Goal: Information Seeking & Learning: Learn about a topic

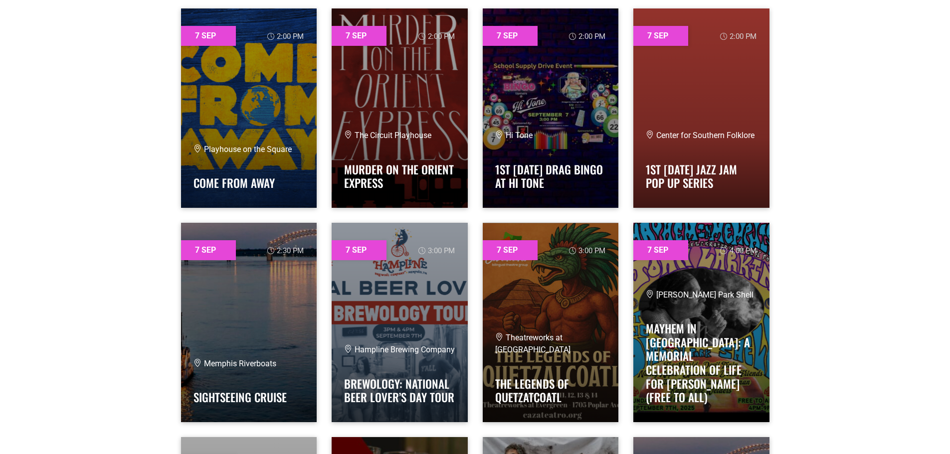
scroll to position [3841, 0]
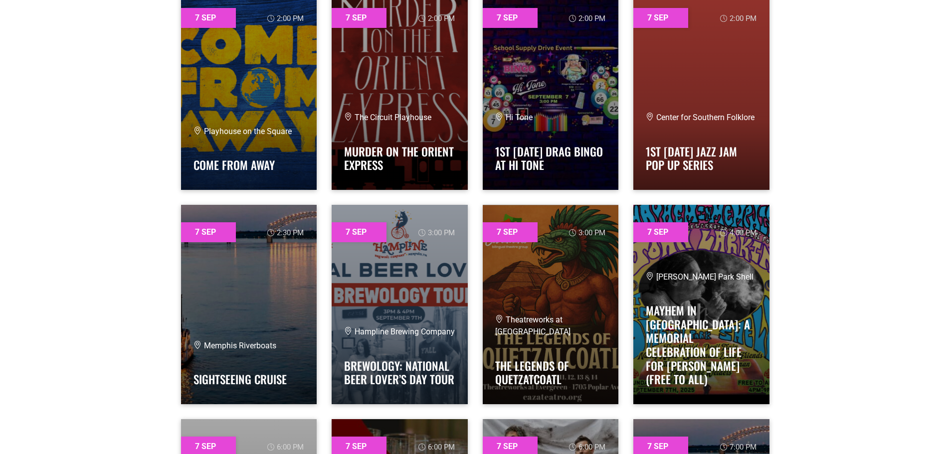
drag, startPoint x: 133, startPoint y: 244, endPoint x: 85, endPoint y: 187, distance: 74.8
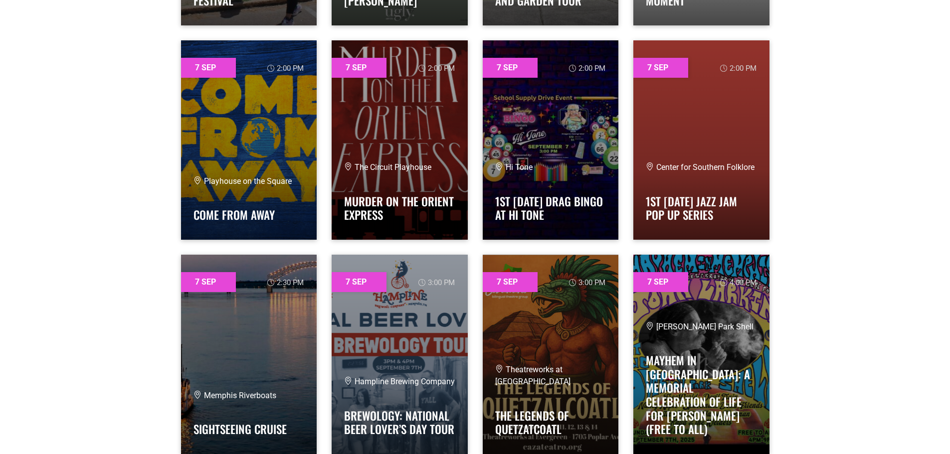
scroll to position [3741, 0]
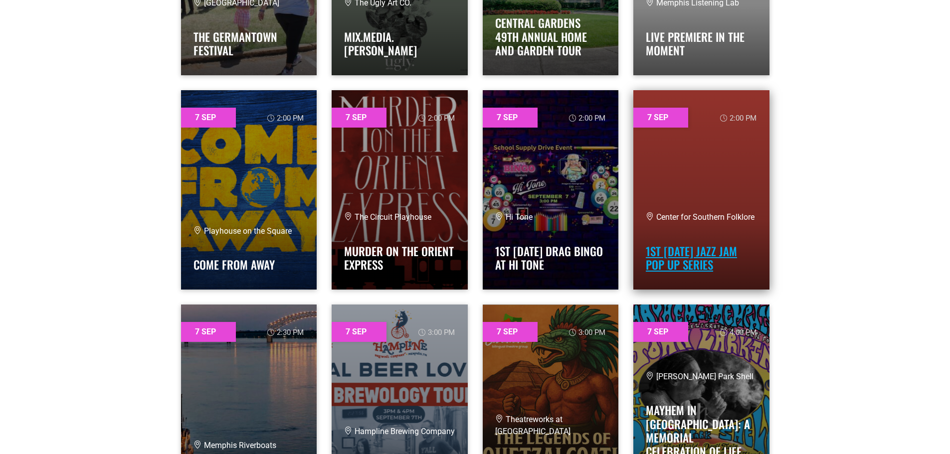
click at [673, 260] on link "1st [DATE] Jazz Jam Pop Up Series" at bounding box center [691, 258] width 91 height 31
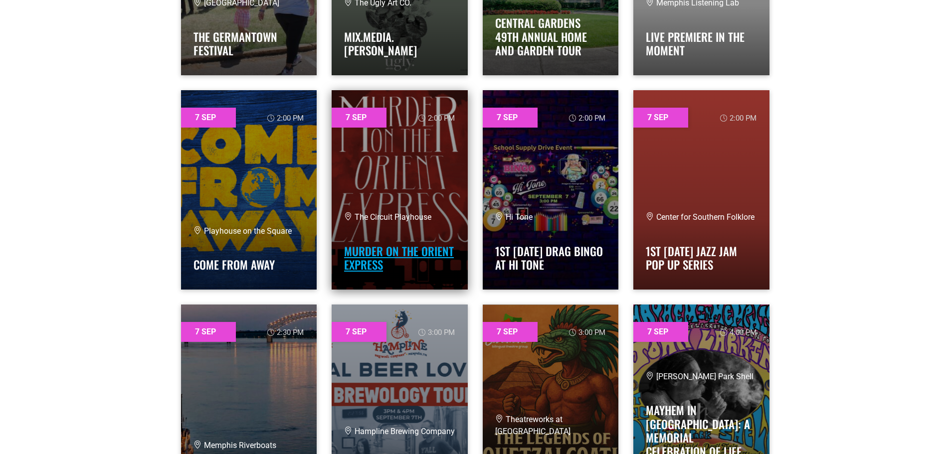
click at [374, 261] on link "MURDER ON THE ORIENT EXPRESS" at bounding box center [399, 258] width 110 height 31
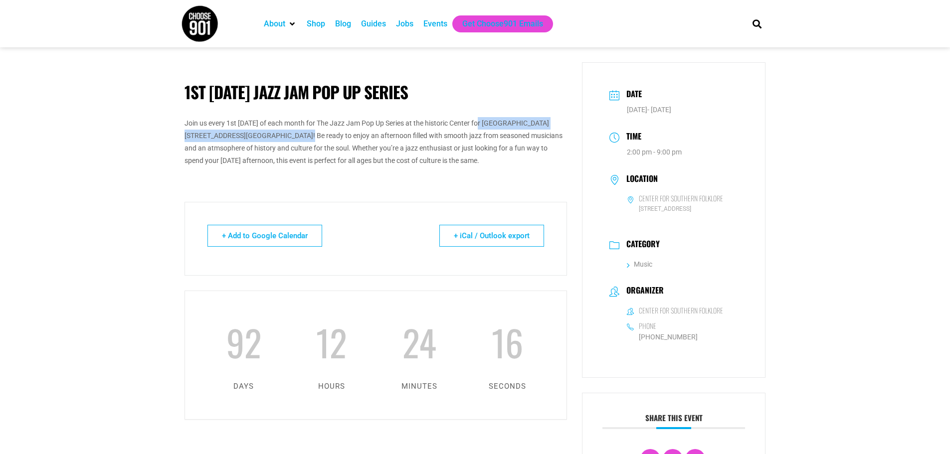
drag, startPoint x: 484, startPoint y: 120, endPoint x: 285, endPoint y: 140, distance: 200.0
click at [285, 140] on p "Join us every 1st [DATE] of each month for The Jazz Jam Pop Up Series at the hi…" at bounding box center [376, 142] width 383 height 50
drag, startPoint x: 262, startPoint y: 128, endPoint x: 490, endPoint y: 127, distance: 228.0
click at [487, 135] on p "Join us every 1st [DATE] of each month for The Jazz Jam Pop Up Series at the hi…" at bounding box center [376, 142] width 383 height 50
drag, startPoint x: 489, startPoint y: 123, endPoint x: 222, endPoint y: 134, distance: 267.1
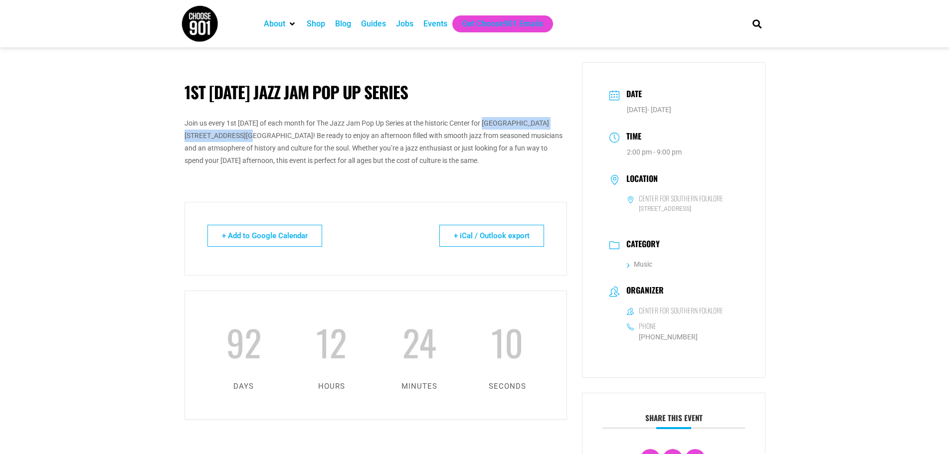
click at [222, 134] on p "Join us every 1st [DATE] of each month for The Jazz Jam Pop Up Series at the hi…" at bounding box center [376, 142] width 383 height 50
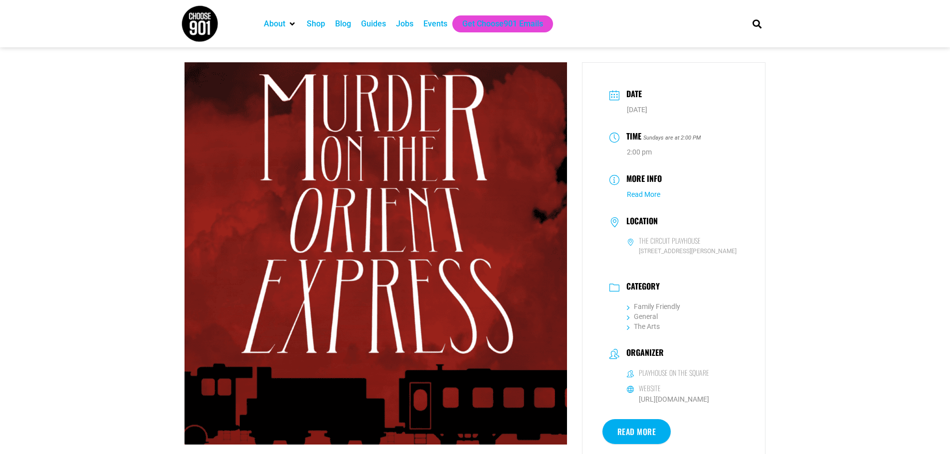
click at [638, 193] on link "Read More" at bounding box center [643, 195] width 33 height 8
